Goal: Transaction & Acquisition: Purchase product/service

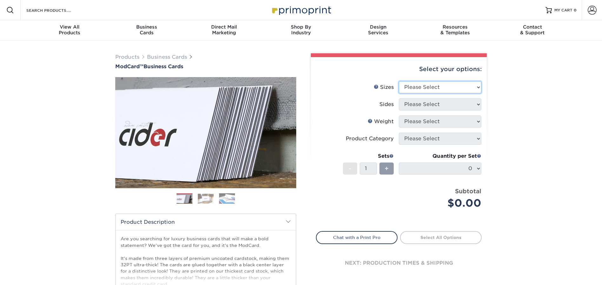
click at [466, 90] on select "Please Select 1.5" x 3.5" - Mini 1.75" x 3.5" - Mini 2" x 2" - Square 2" x 3" -…" at bounding box center [440, 87] width 83 height 12
click at [399, 81] on select "Please Select 1.5" x 3.5" - Mini 1.75" x 3.5" - Mini 2" x 2" - Square 2" x 3" -…" at bounding box center [440, 87] width 83 height 12
click at [438, 85] on select "Please Select 1.5" x 3.5" - Mini 1.75" x 3.5" - Mini 2" x 2" - Square 2" x 3" -…" at bounding box center [440, 87] width 83 height 12
select select "2.00x3.50"
click at [399, 81] on select "Please Select 1.5" x 3.5" - Mini 1.75" x 3.5" - Mini 2" x 2" - Square 2" x 3" -…" at bounding box center [440, 87] width 83 height 12
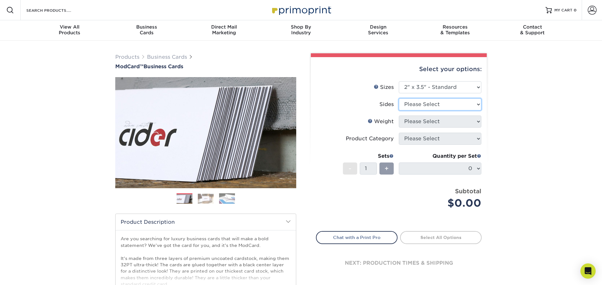
click at [460, 105] on select "Please Select Print Both Sides Print Front Only" at bounding box center [440, 104] width 83 height 12
select select "13abbda7-1d64-4f25-8bb2-c179b224825d"
click at [399, 98] on select "Please Select Print Both Sides Print Front Only" at bounding box center [440, 104] width 83 height 12
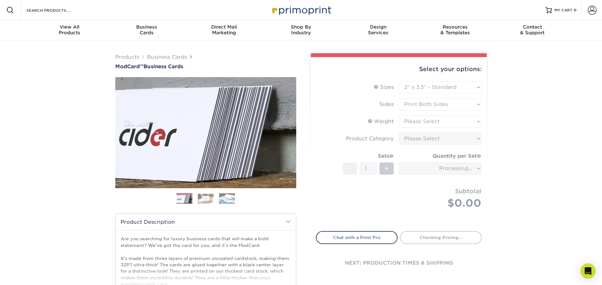
click at [462, 122] on form "Sizes Help Sizes Please Select 1.5" x 3.5" - Mini 1.75" x 3.5" - Mini 2" x 2" -…" at bounding box center [399, 152] width 166 height 143
click at [455, 120] on select "Please Select 32PTUCBLK" at bounding box center [440, 122] width 83 height 12
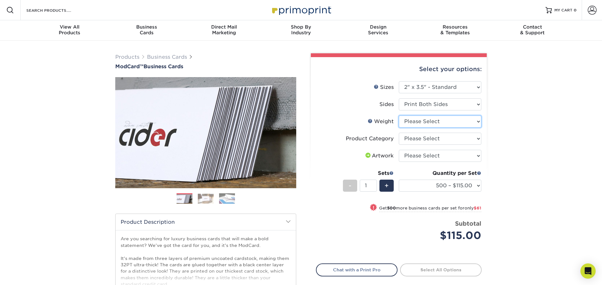
select select "32PTUCBLK"
click at [399, 116] on select "Please Select 32PTUCBLK" at bounding box center [440, 122] width 83 height 12
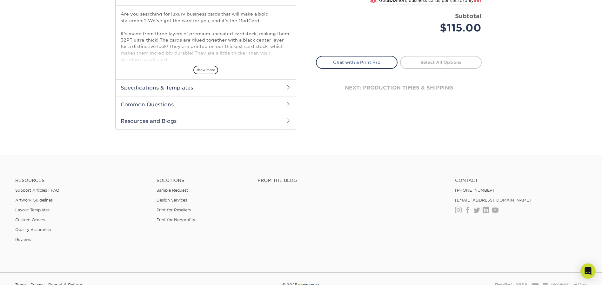
scroll to position [242, 0]
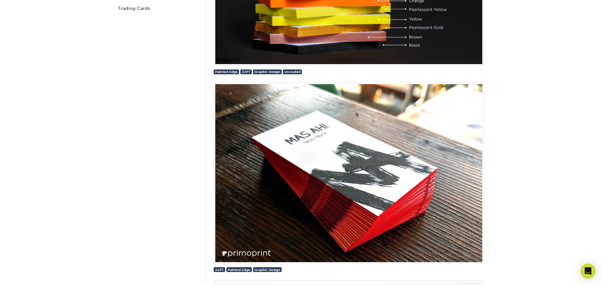
scroll to position [401, 0]
